Goal: Transaction & Acquisition: Purchase product/service

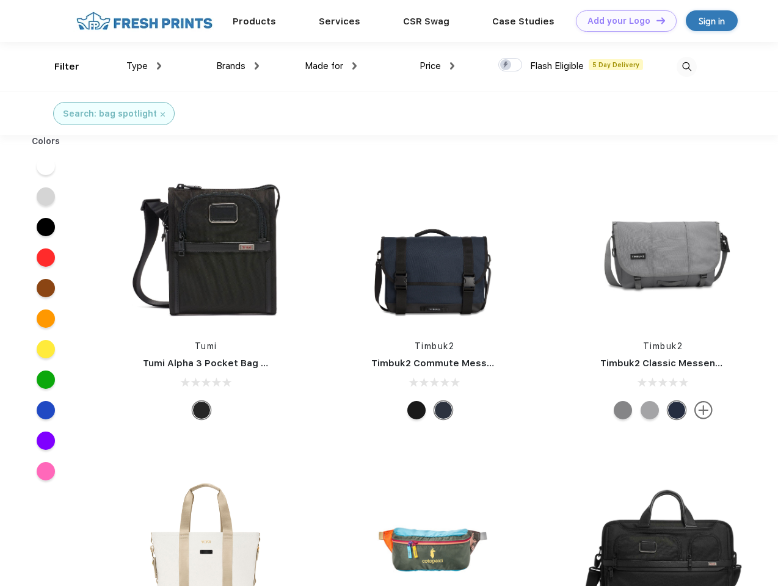
scroll to position [1, 0]
click at [622, 21] on link "Add your Logo Design Tool" at bounding box center [626, 20] width 101 height 21
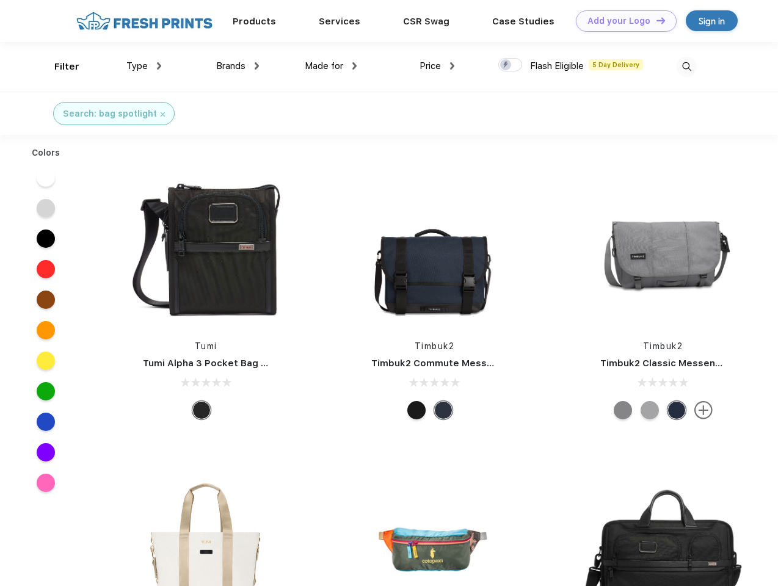
click at [0, 0] on div "Design Tool" at bounding box center [0, 0] width 0 height 0
click at [655, 20] on link "Add your Logo Design Tool" at bounding box center [626, 20] width 101 height 21
click at [59, 67] on div "Filter" at bounding box center [66, 67] width 25 height 14
click at [144, 66] on span "Type" at bounding box center [136, 65] width 21 height 11
click at [238, 66] on span "Brands" at bounding box center [230, 65] width 29 height 11
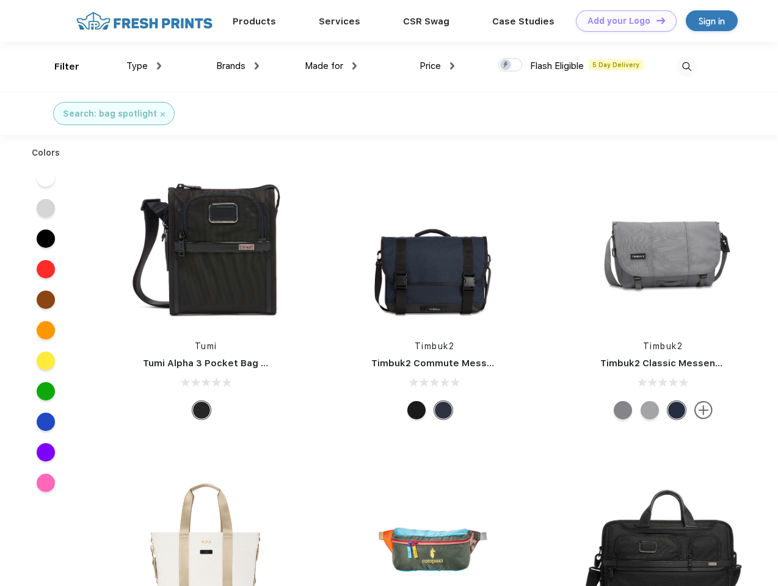
click at [331, 66] on span "Made for" at bounding box center [324, 65] width 38 height 11
click at [437, 66] on span "Price" at bounding box center [429, 65] width 21 height 11
click at [510, 65] on div at bounding box center [510, 64] width 24 height 13
click at [506, 65] on input "checkbox" at bounding box center [502, 61] width 8 height 8
click at [686, 67] on img at bounding box center [687, 67] width 20 height 20
